Goal: Task Accomplishment & Management: Use online tool/utility

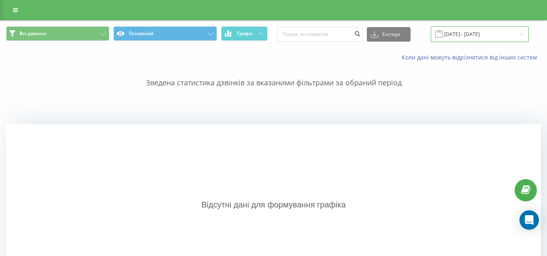
click at [455, 34] on input "[DATE] - [DATE]" at bounding box center [480, 34] width 98 height 16
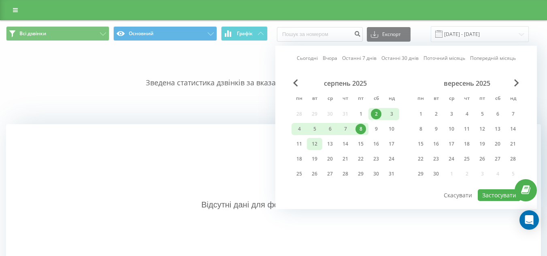
click at [311, 147] on div "12" at bounding box center [314, 144] width 11 height 11
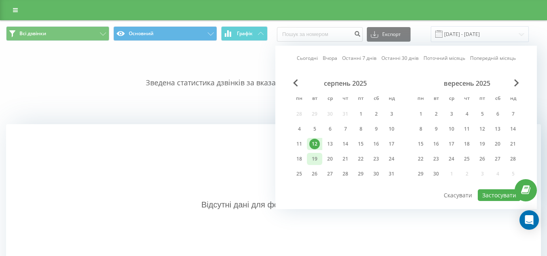
click at [314, 157] on div "19" at bounding box center [314, 159] width 11 height 11
click at [491, 200] on button "Застосувати" at bounding box center [499, 195] width 43 height 12
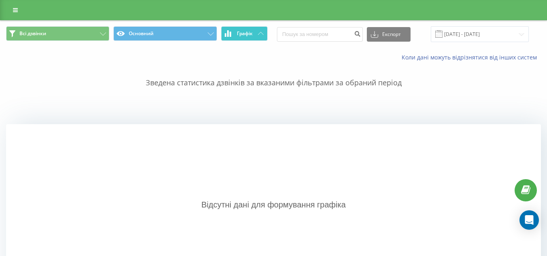
click at [240, 40] on button "Графік" at bounding box center [244, 33] width 47 height 15
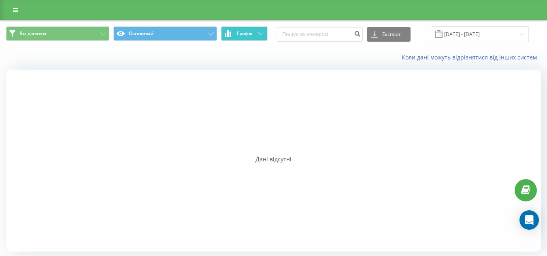
click at [244, 35] on span "Графік" at bounding box center [245, 34] width 16 height 6
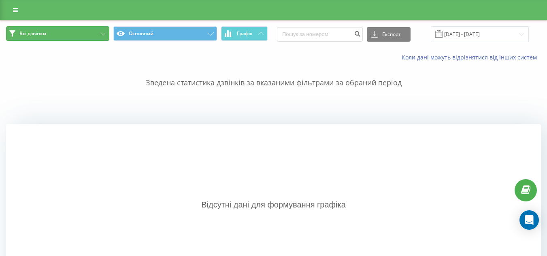
click at [84, 36] on button "Всі дзвінки" at bounding box center [57, 33] width 103 height 15
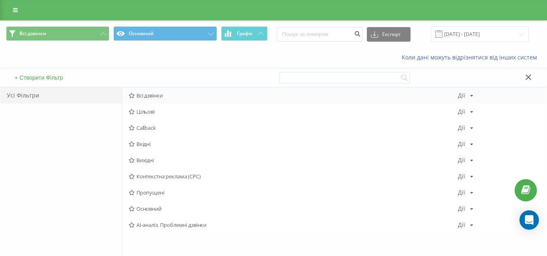
click at [140, 98] on span "Всі дзвінки" at bounding box center [293, 96] width 329 height 6
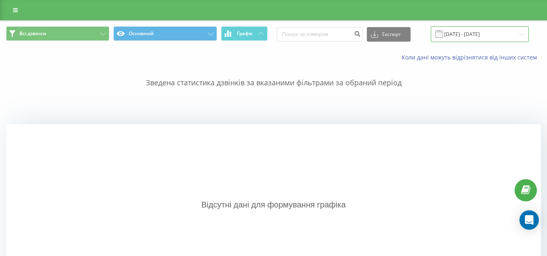
click at [482, 37] on input "[DATE] - [DATE]" at bounding box center [480, 34] width 98 height 16
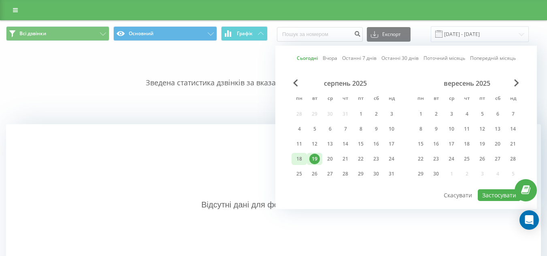
click at [303, 155] on div "18" at bounding box center [299, 159] width 11 height 11
click at [310, 159] on div "19" at bounding box center [314, 159] width 11 height 11
click at [492, 196] on button "Застосувати" at bounding box center [499, 195] width 43 height 12
type input "18.08.2025 - 19.08.2025"
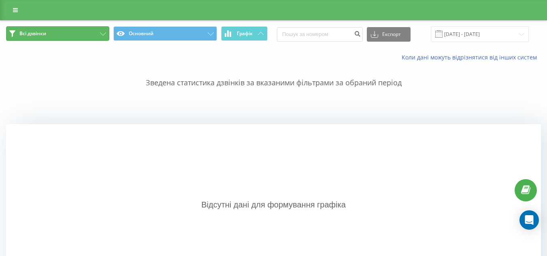
click at [69, 36] on button "Всі дзвінки" at bounding box center [57, 33] width 103 height 15
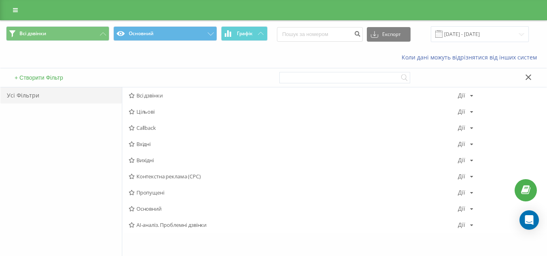
click at [180, 75] on div "+ Створити Фільтр" at bounding box center [136, 77] width 273 height 19
click at [527, 72] on div at bounding box center [410, 77] width 262 height 19
click at [529, 74] on icon at bounding box center [528, 77] width 6 height 6
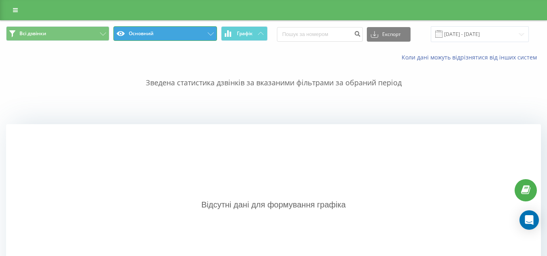
click at [171, 34] on button "Основний" at bounding box center [164, 33] width 103 height 15
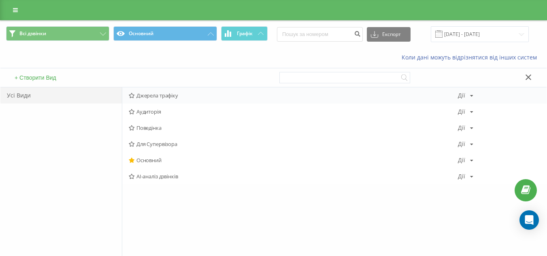
click at [172, 98] on span "Джерела трафіку" at bounding box center [293, 96] width 329 height 6
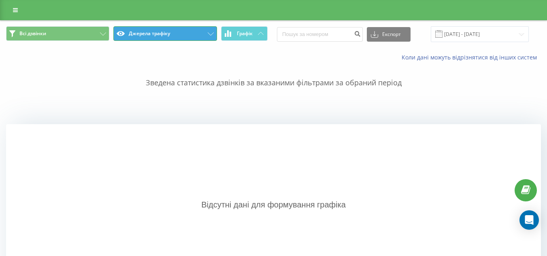
click at [169, 36] on button "Джерела трафіку" at bounding box center [164, 33] width 103 height 15
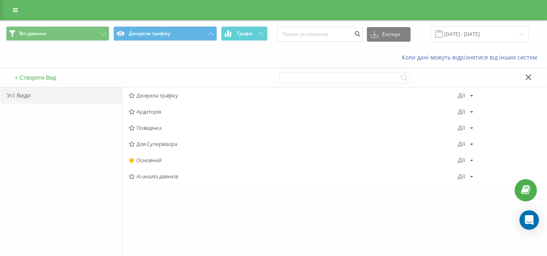
click at [241, 57] on div "Коли дані можуть відрізнятися вiд інших систем" at bounding box center [375, 57] width 341 height 8
click at [414, 62] on div "Коли дані можуть відрізнятися вiд інших систем" at bounding box center [375, 57] width 341 height 8
click at [15, 8] on icon at bounding box center [15, 10] width 5 height 6
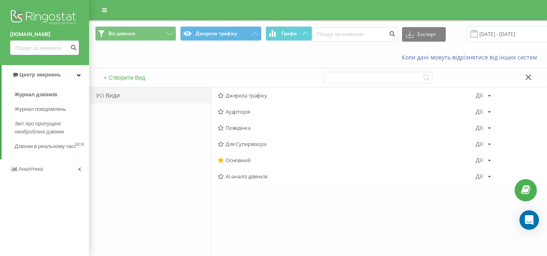
click at [300, 70] on div "+ Створити Вид" at bounding box center [203, 77] width 229 height 19
click at [531, 75] on button at bounding box center [529, 78] width 12 height 9
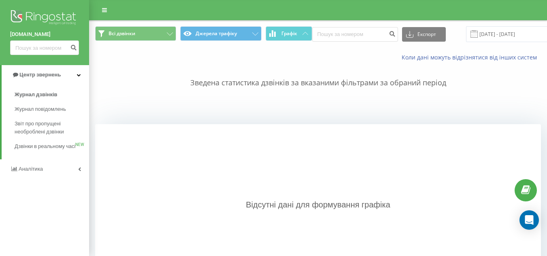
click at [47, 11] on img at bounding box center [44, 18] width 69 height 20
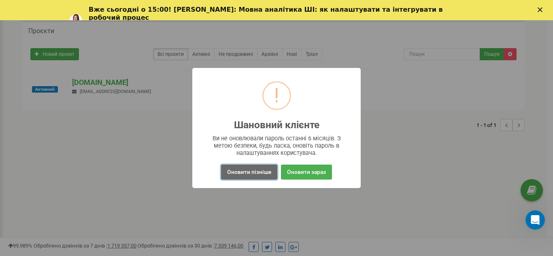
click at [267, 174] on button "Оновити пізніше" at bounding box center [249, 172] width 56 height 15
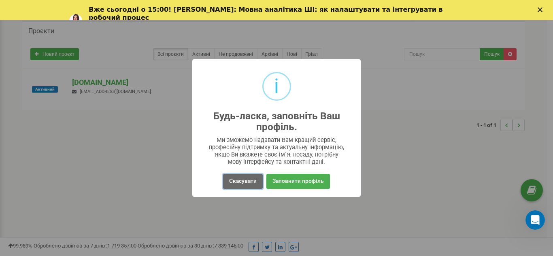
click at [253, 185] on button "Скасувати" at bounding box center [243, 181] width 40 height 15
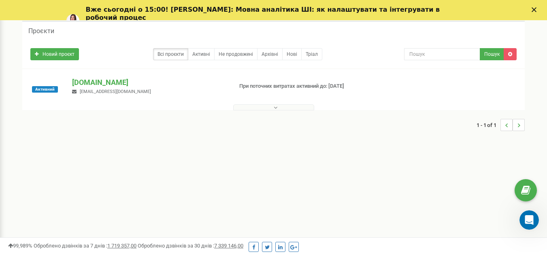
click at [536, 7] on icon "Закрити" at bounding box center [533, 9] width 5 height 5
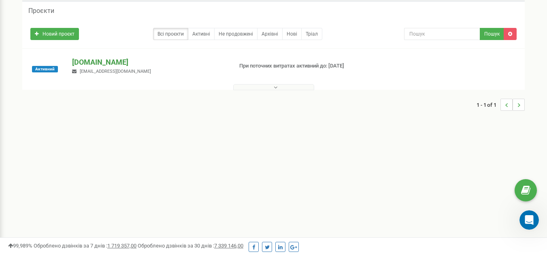
click at [120, 64] on p "[DOMAIN_NAME]" at bounding box center [149, 62] width 154 height 11
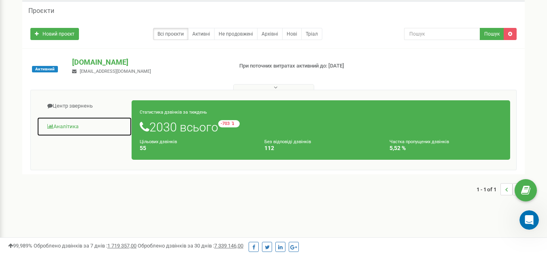
click at [79, 123] on link "Аналiтика" at bounding box center [84, 127] width 95 height 20
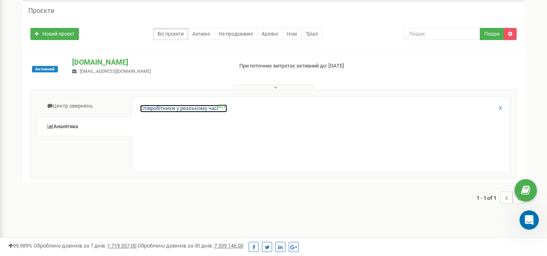
click at [206, 108] on link "Співробітники у реальному часі NEW" at bounding box center [183, 109] width 87 height 8
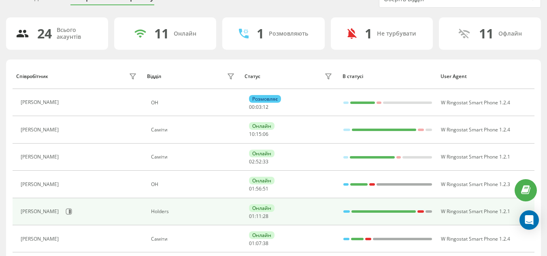
scroll to position [121, 0]
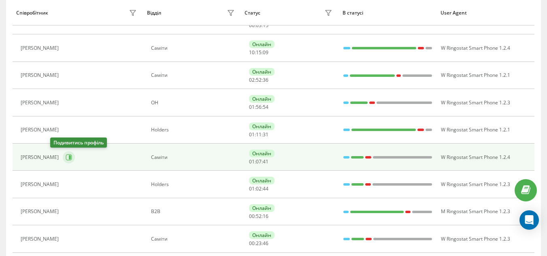
click at [69, 157] on icon at bounding box center [70, 157] width 2 height 4
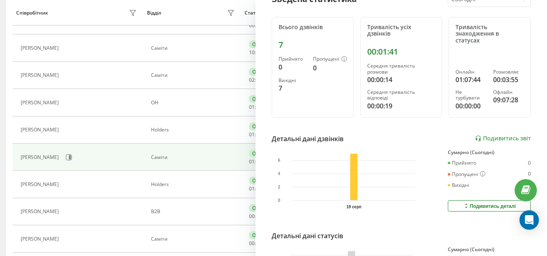
scroll to position [202, 0]
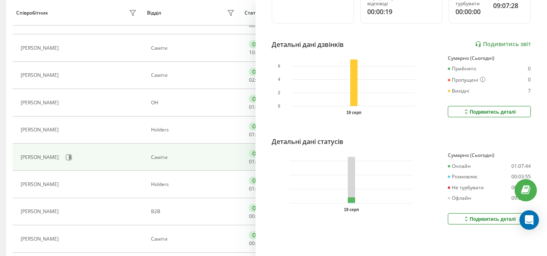
click at [477, 109] on div "Подивитись деталі" at bounding box center [489, 111] width 53 height 6
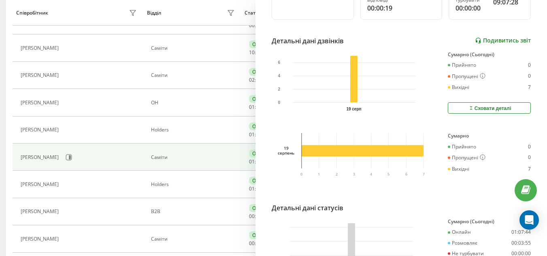
click at [491, 39] on link "Подивитись звіт" at bounding box center [503, 40] width 56 height 7
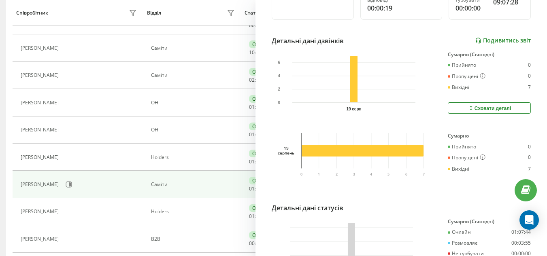
scroll to position [94, 0]
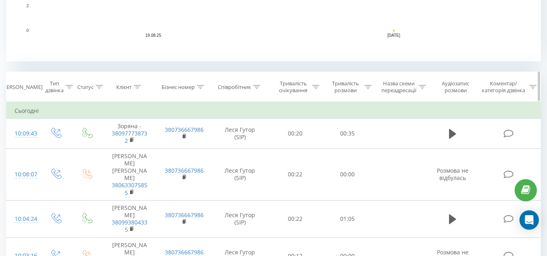
scroll to position [324, 0]
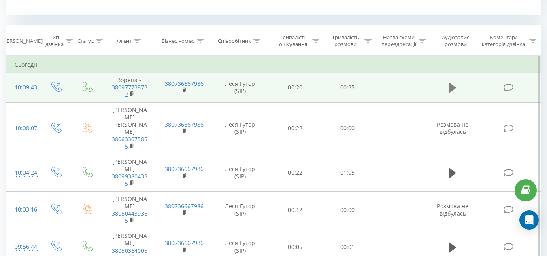
click at [448, 87] on button at bounding box center [452, 88] width 12 height 12
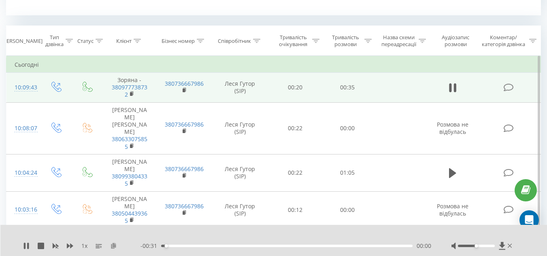
click at [110, 245] on icon at bounding box center [113, 246] width 7 height 6
